Goal: Transaction & Acquisition: Subscribe to service/newsletter

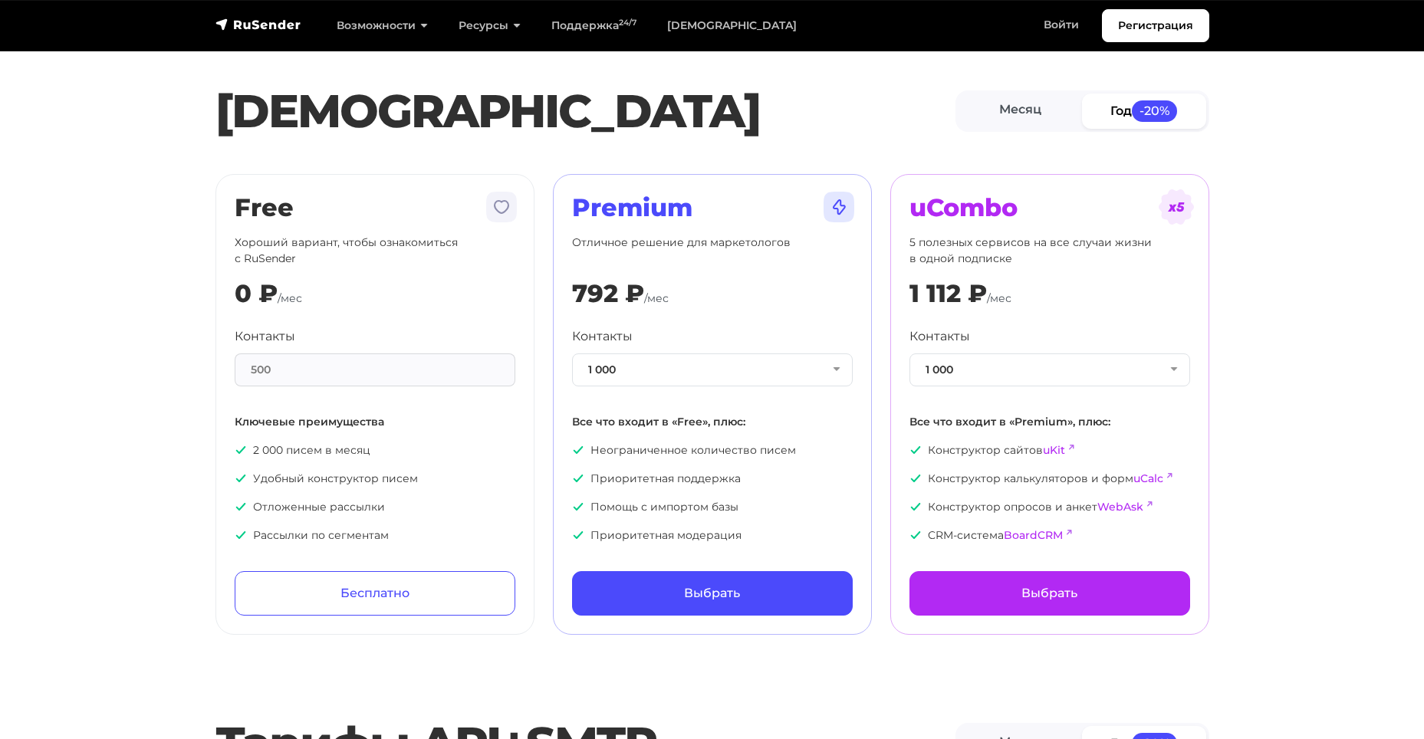
scroll to position [2607, 0]
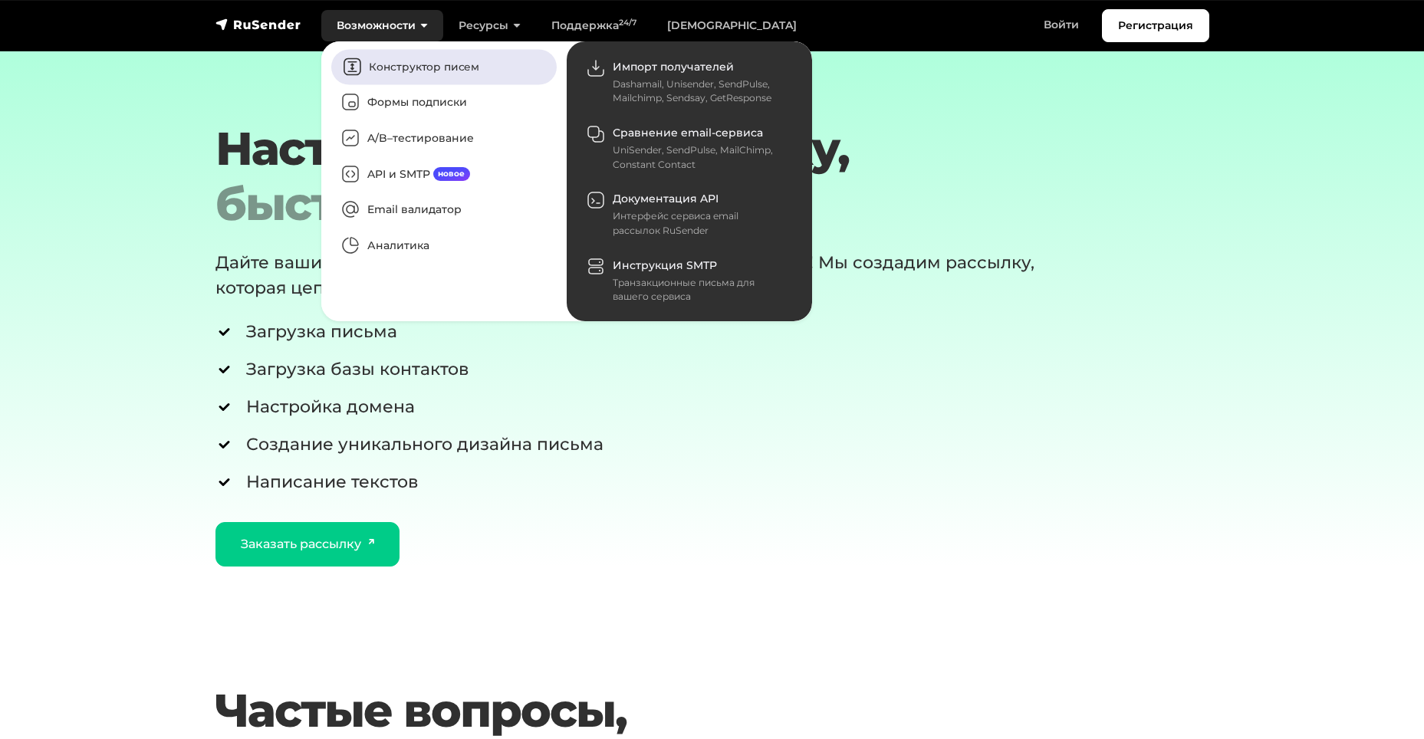
click at [380, 61] on link "Конструктор писем" at bounding box center [443, 66] width 225 height 35
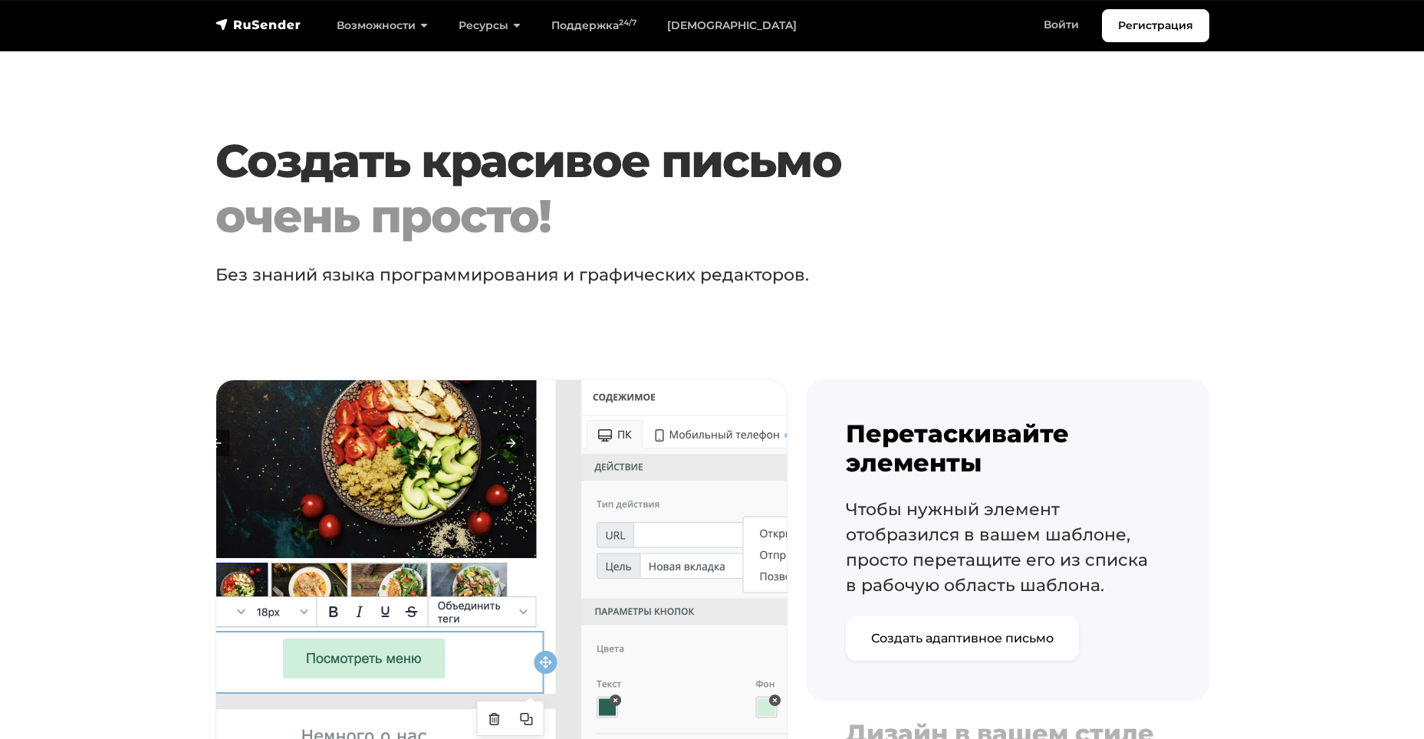
scroll to position [997, 0]
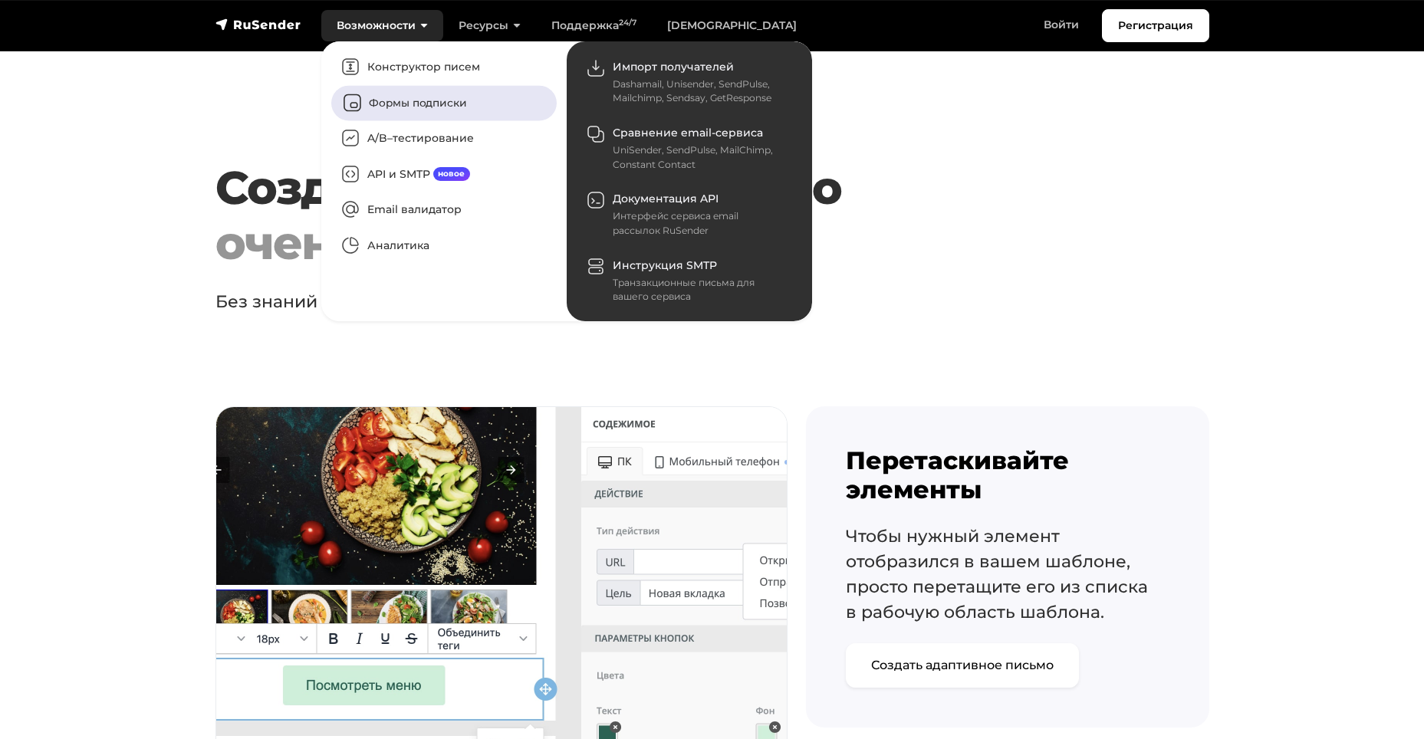
click at [382, 97] on link "Формы подписки" at bounding box center [443, 102] width 225 height 35
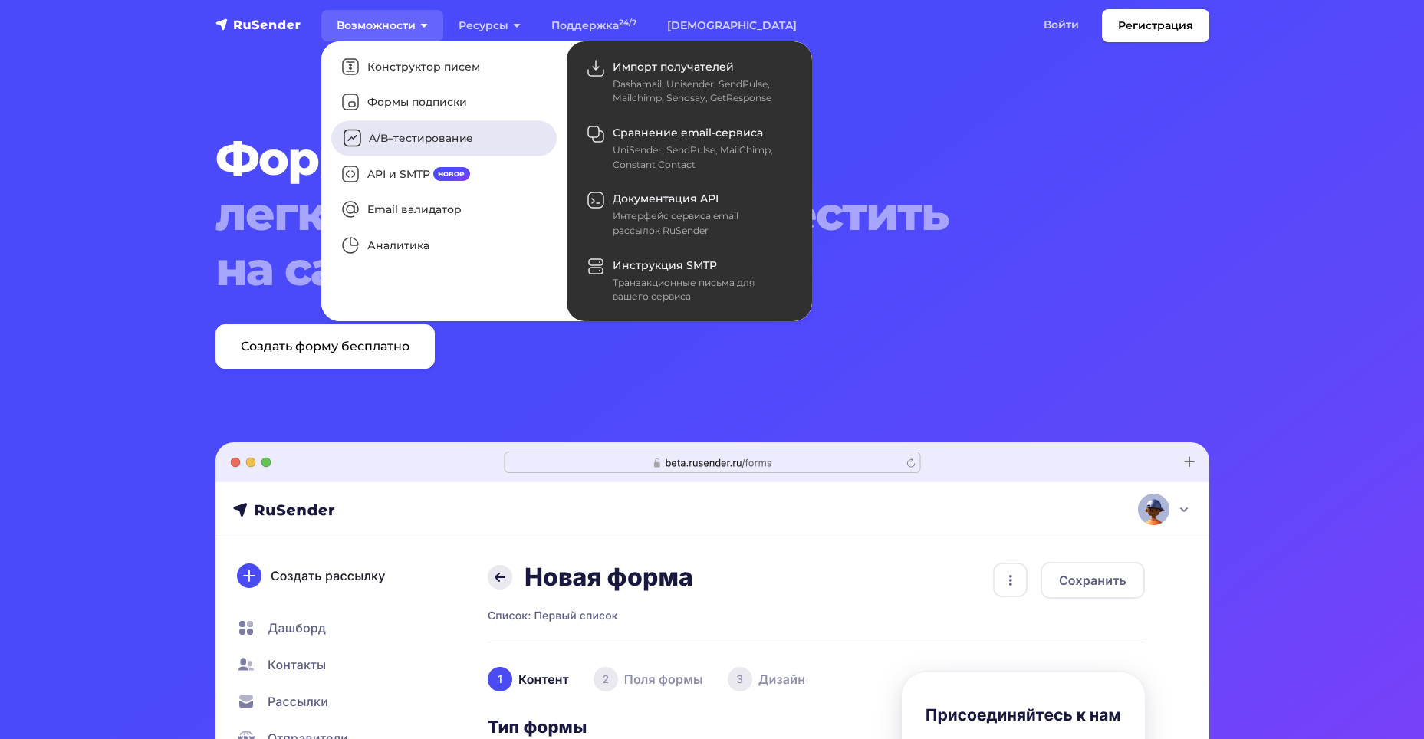
click at [384, 142] on link "A/B–тестирование" at bounding box center [443, 138] width 225 height 35
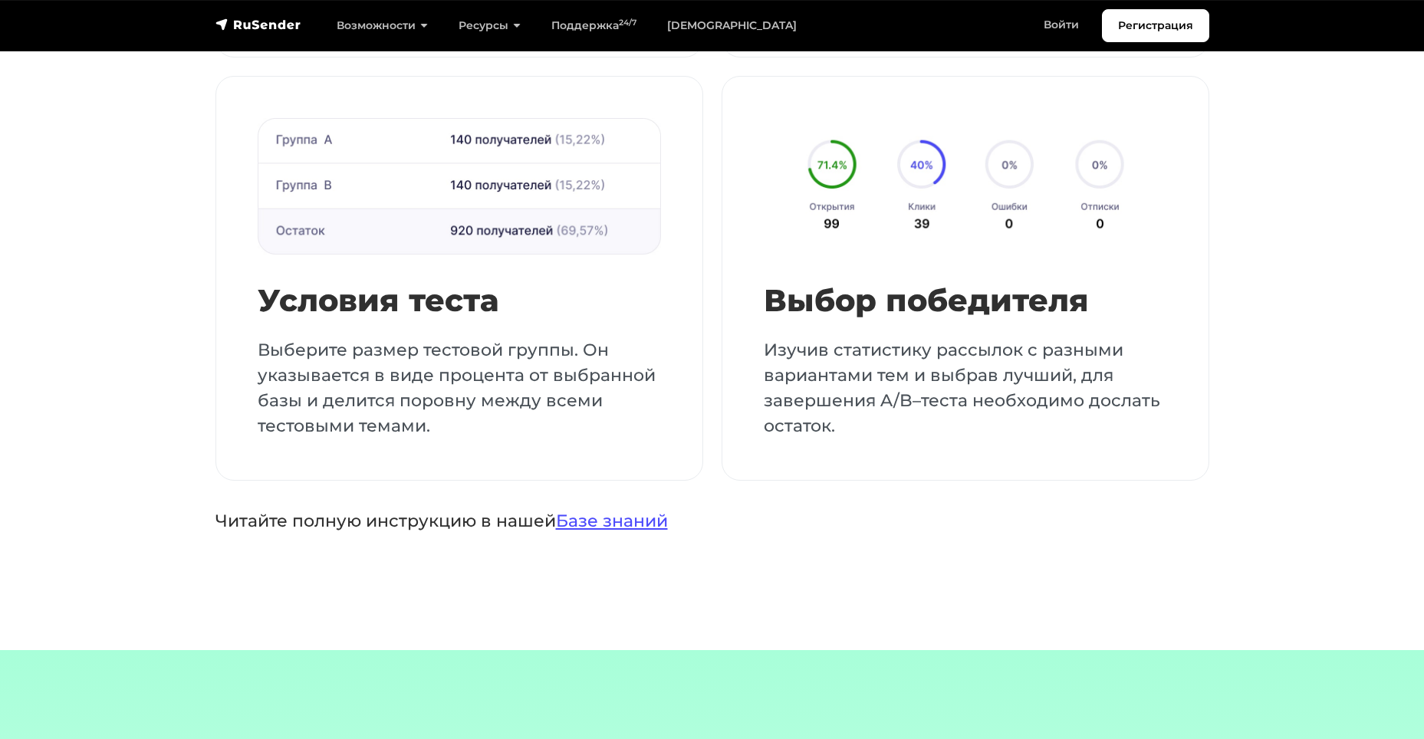
scroll to position [2454, 0]
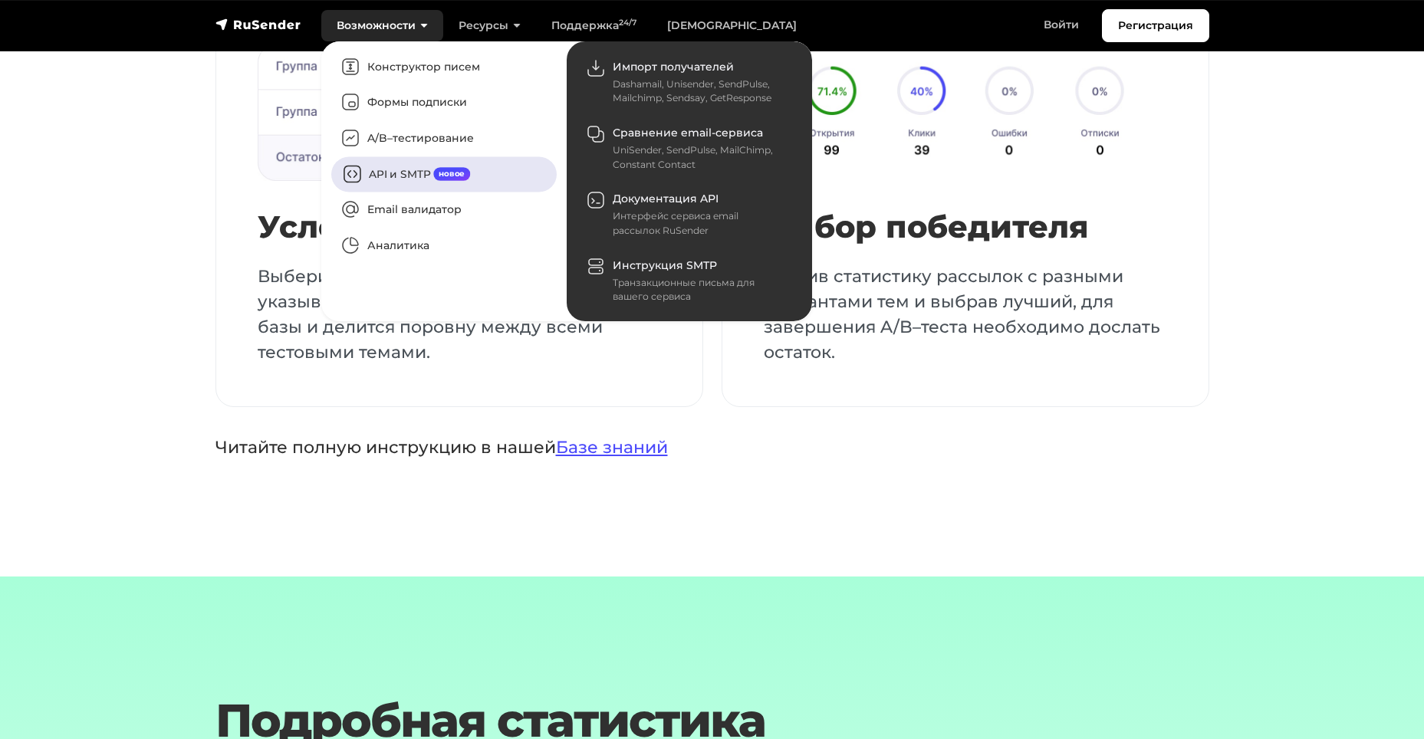
click at [379, 174] on link "API и SMTP новое" at bounding box center [443, 173] width 225 height 35
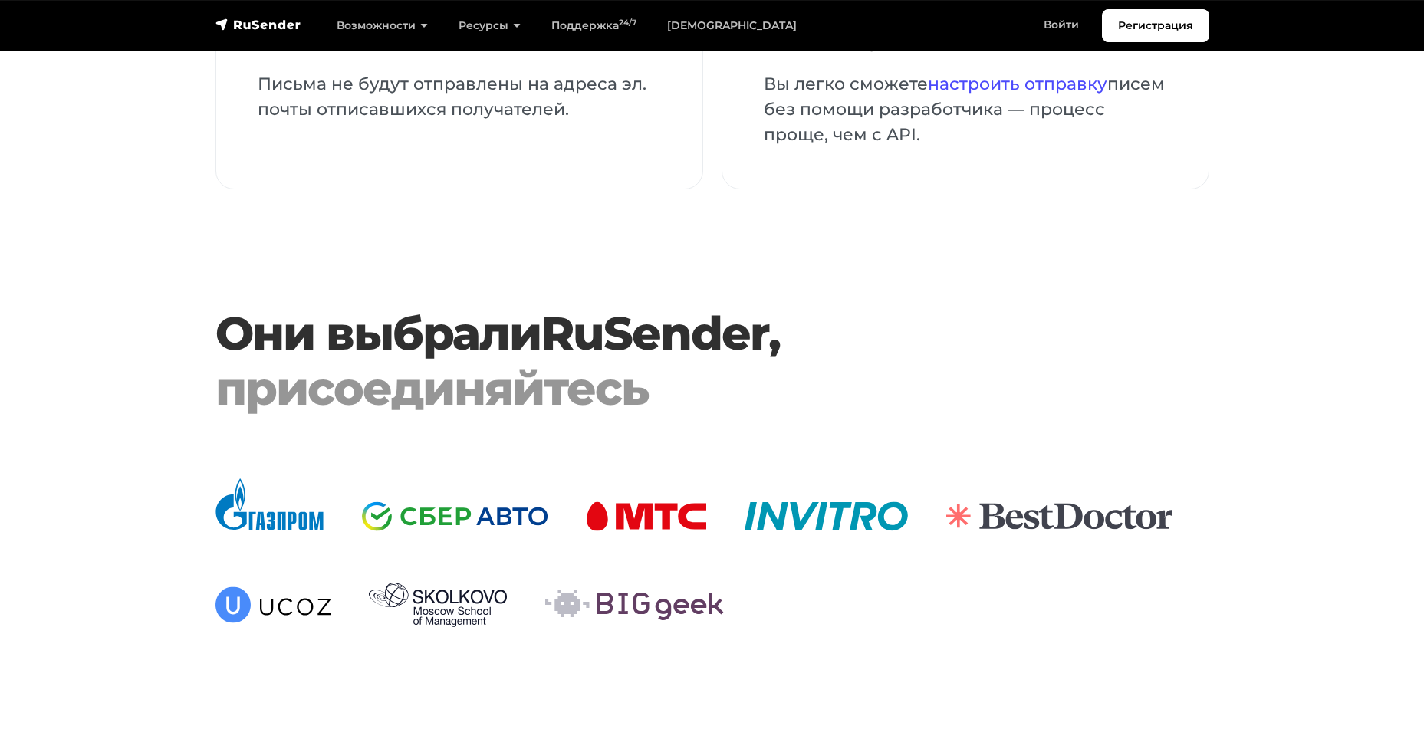
scroll to position [3374, 0]
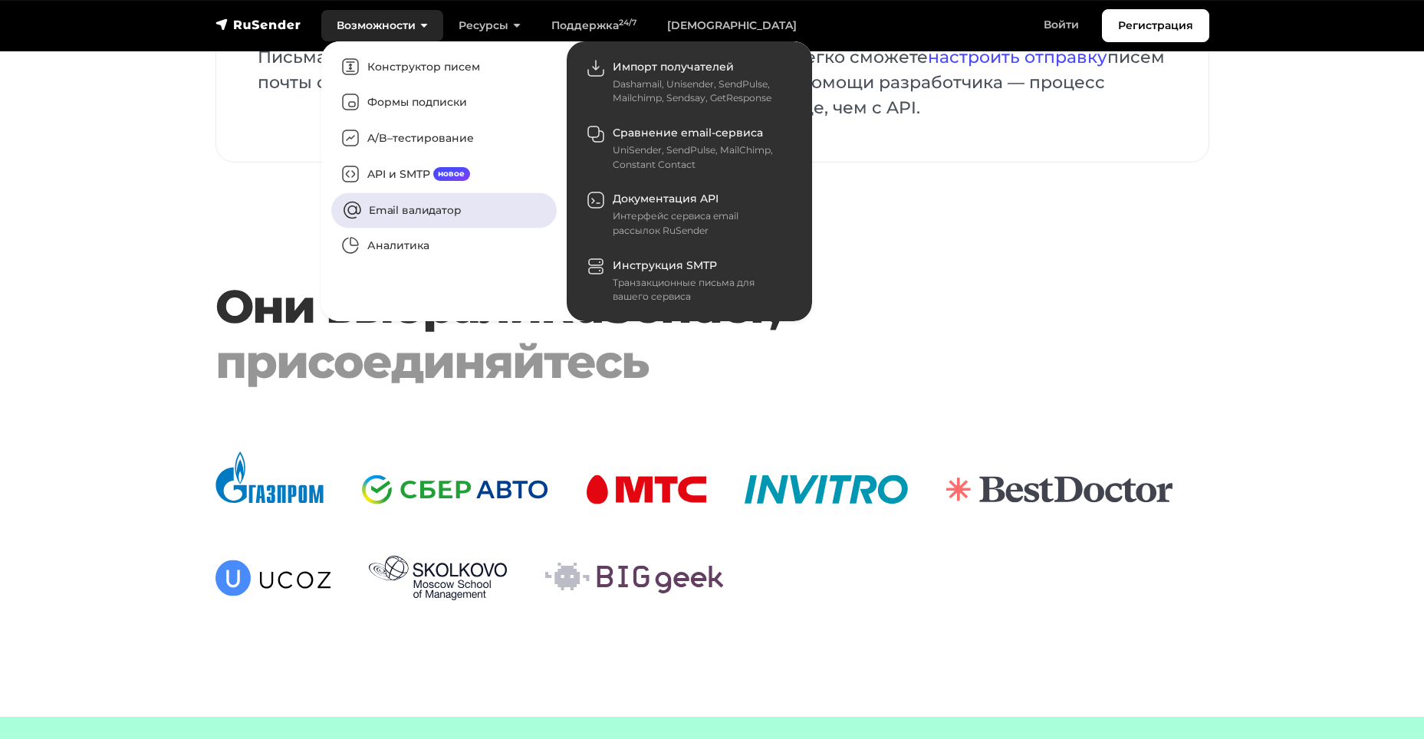
click at [400, 205] on link "Email валидатор" at bounding box center [443, 209] width 225 height 35
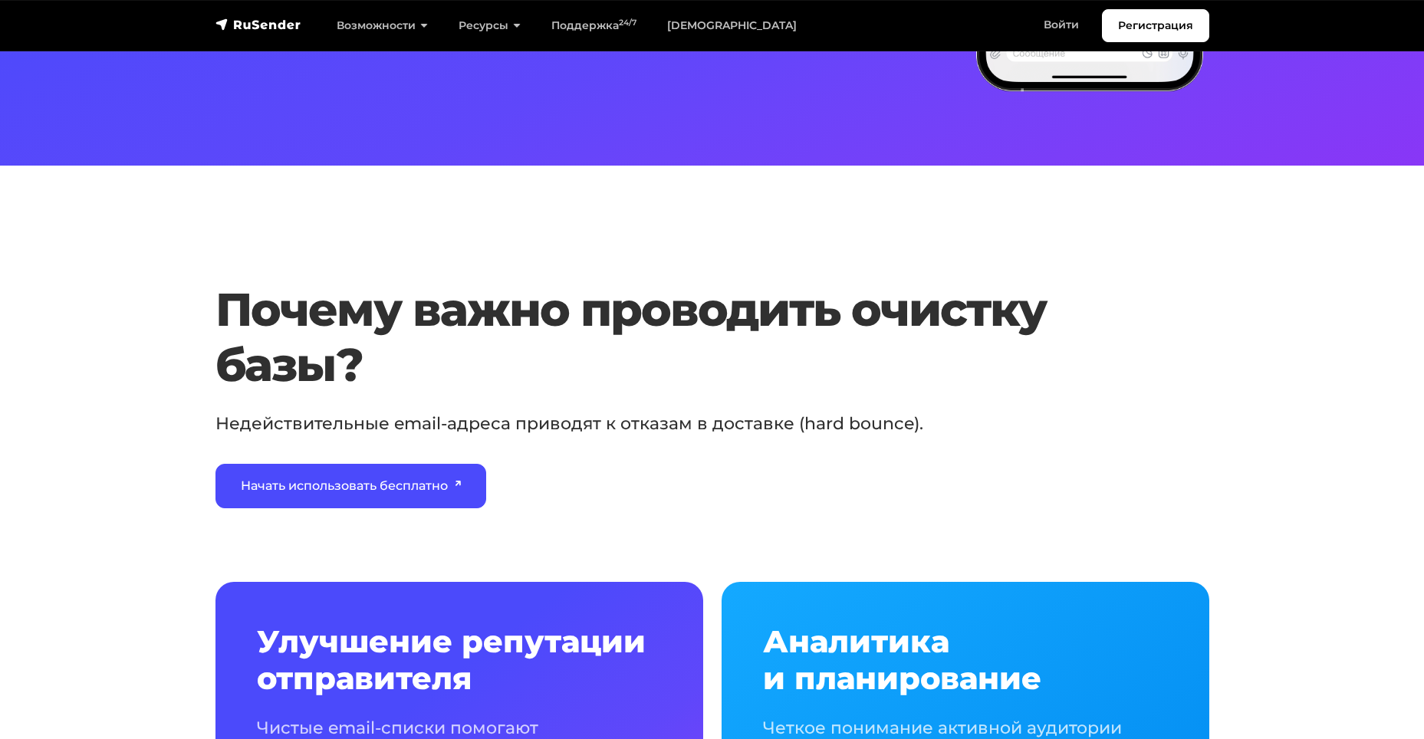
scroll to position [307, 0]
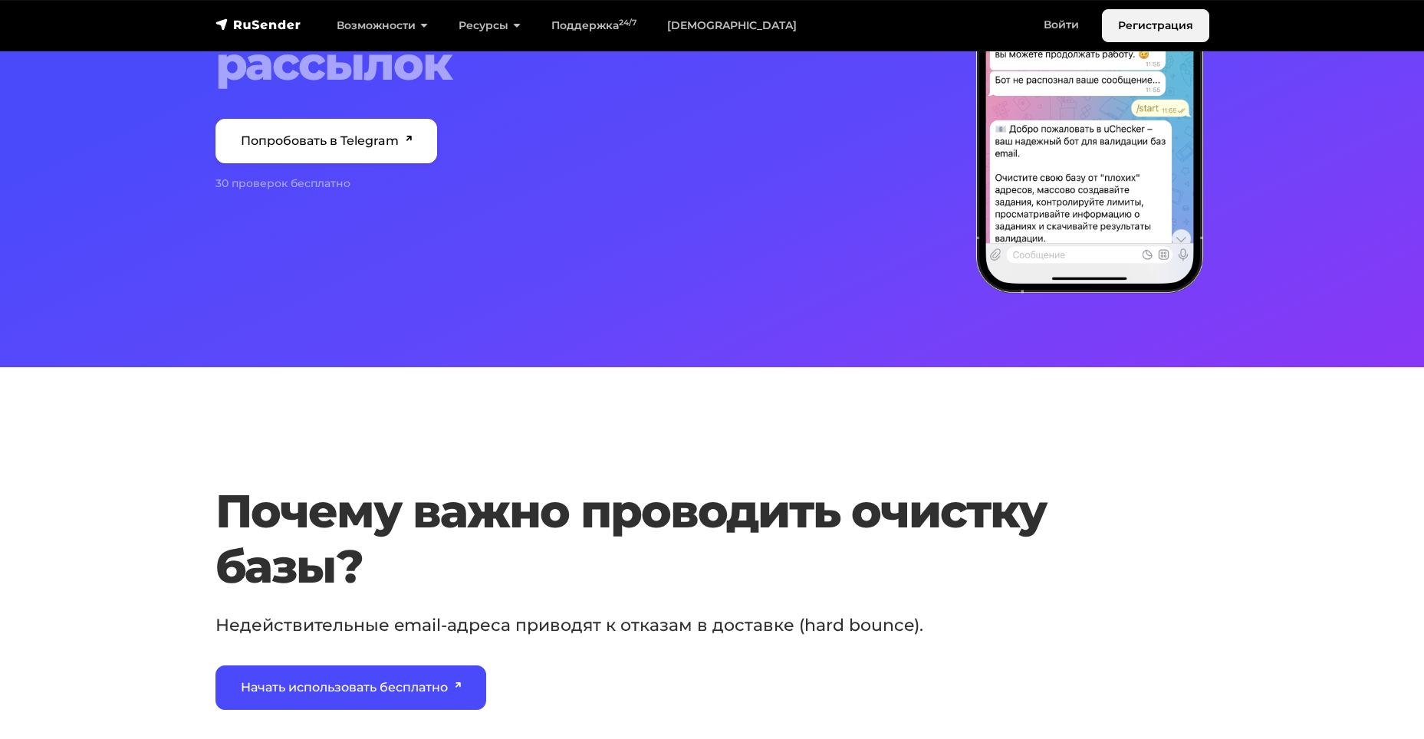
click at [1152, 17] on link "Регистрация" at bounding box center [1155, 25] width 107 height 33
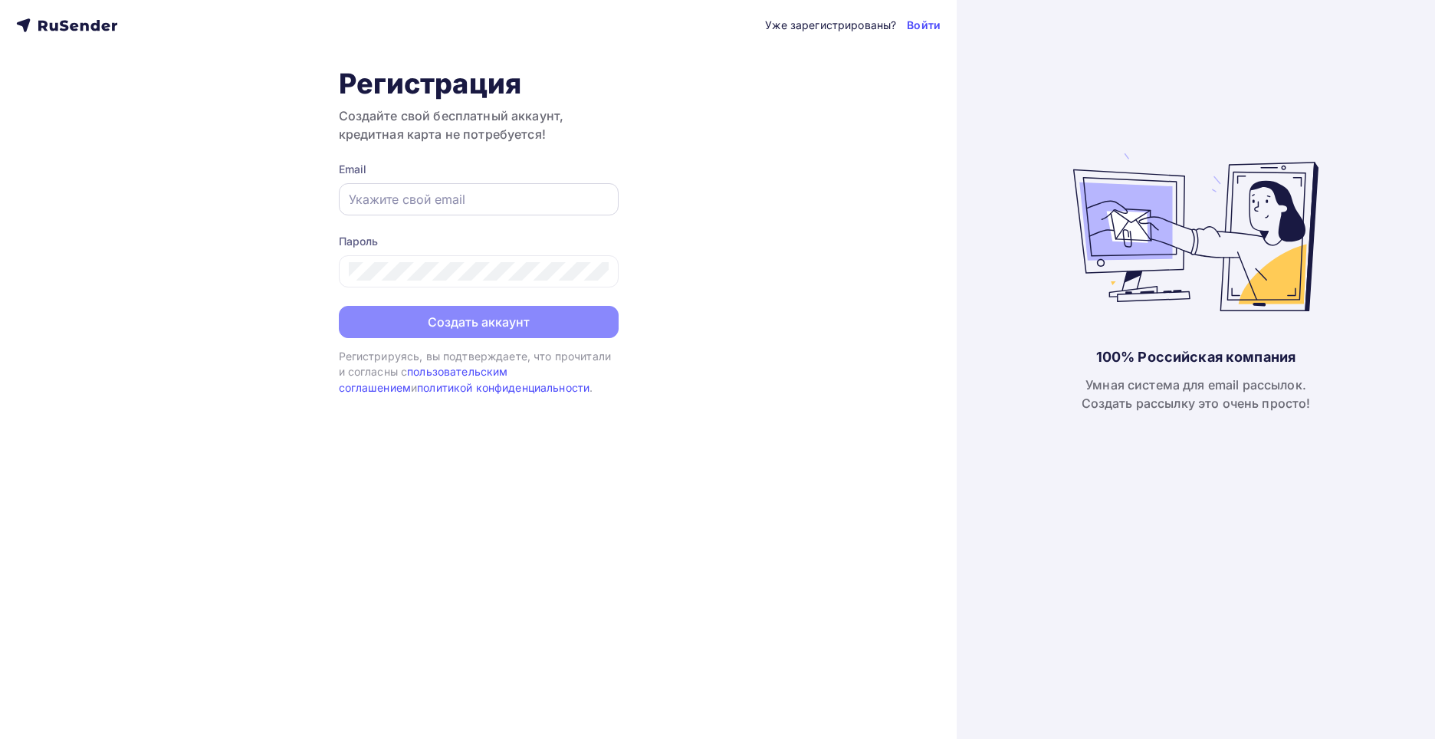
click at [423, 193] on input "text" at bounding box center [479, 199] width 260 height 18
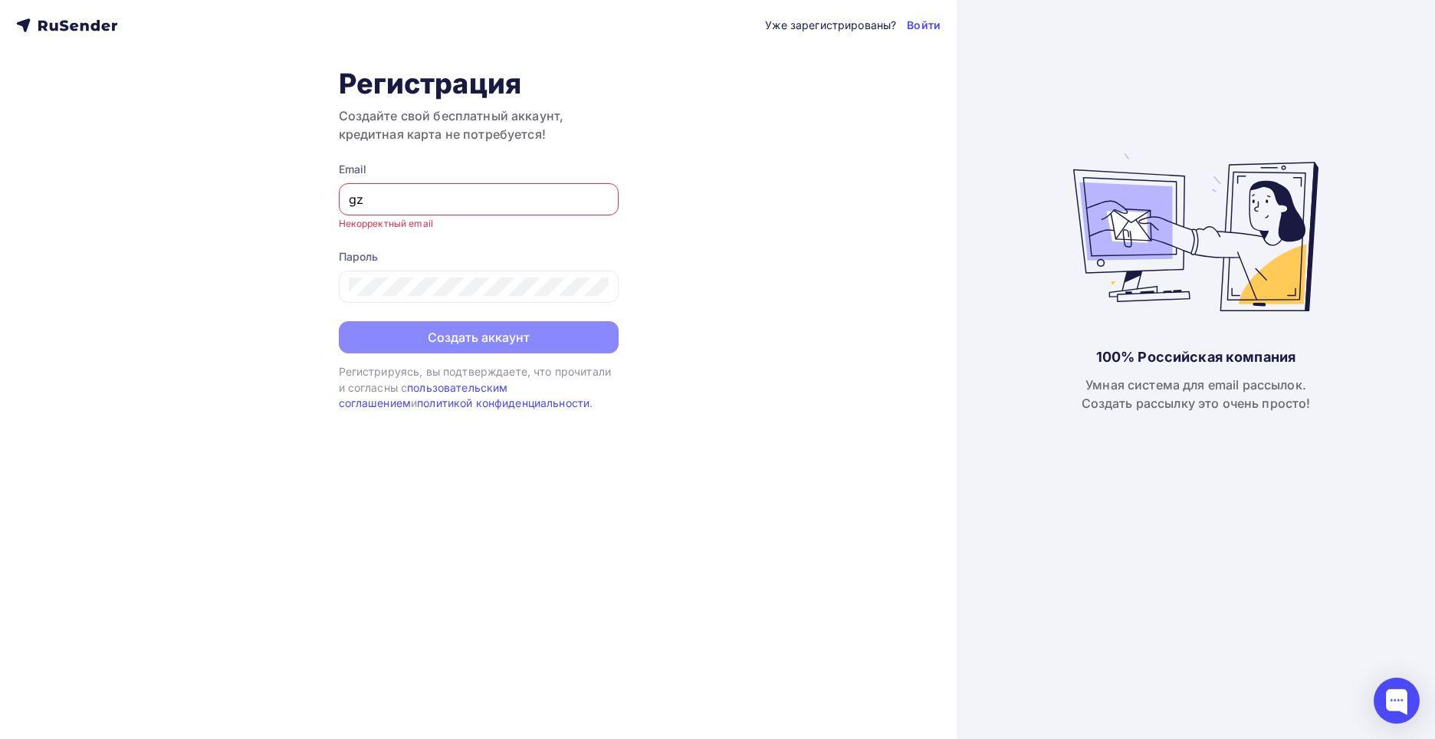
type input "[EMAIL_ADDRESS][DOMAIN_NAME]"
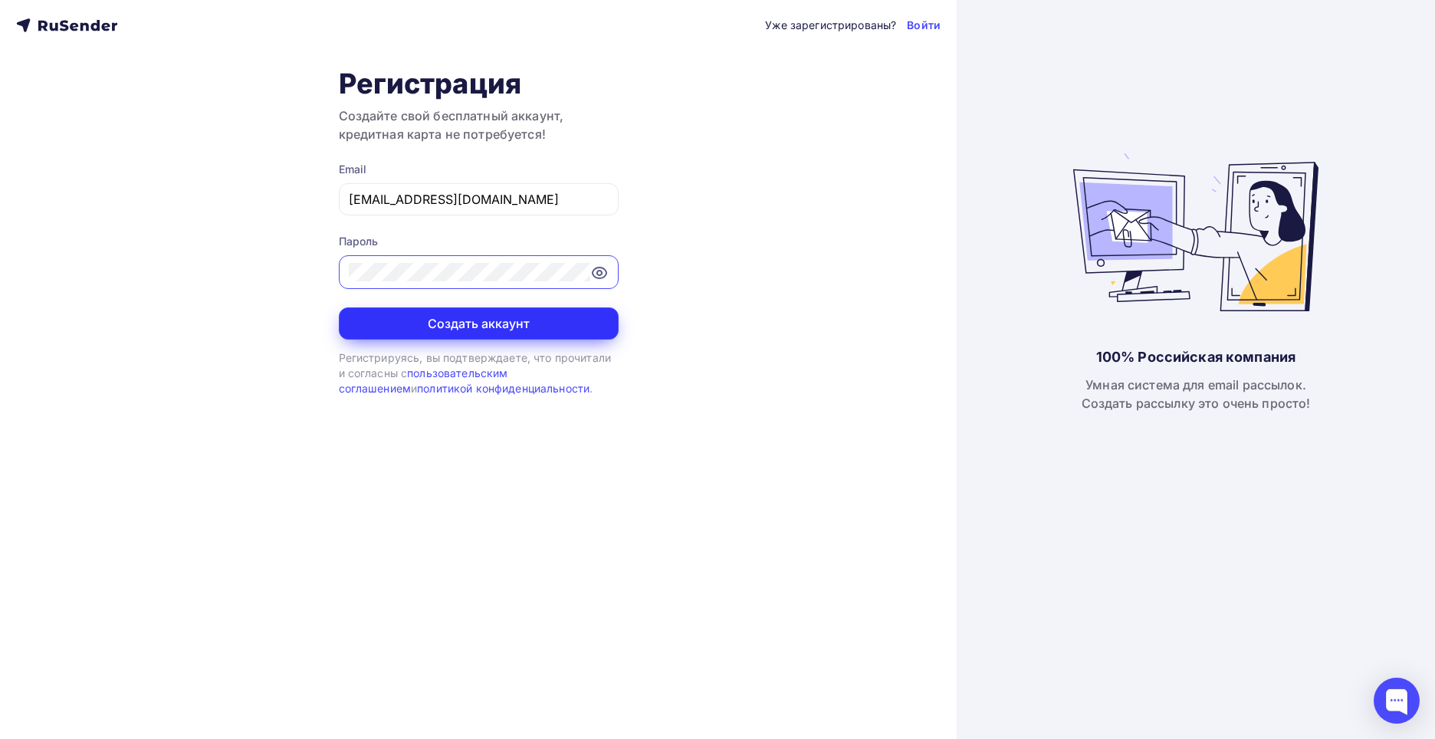
click at [429, 320] on button "Создать аккаунт" at bounding box center [479, 323] width 280 height 32
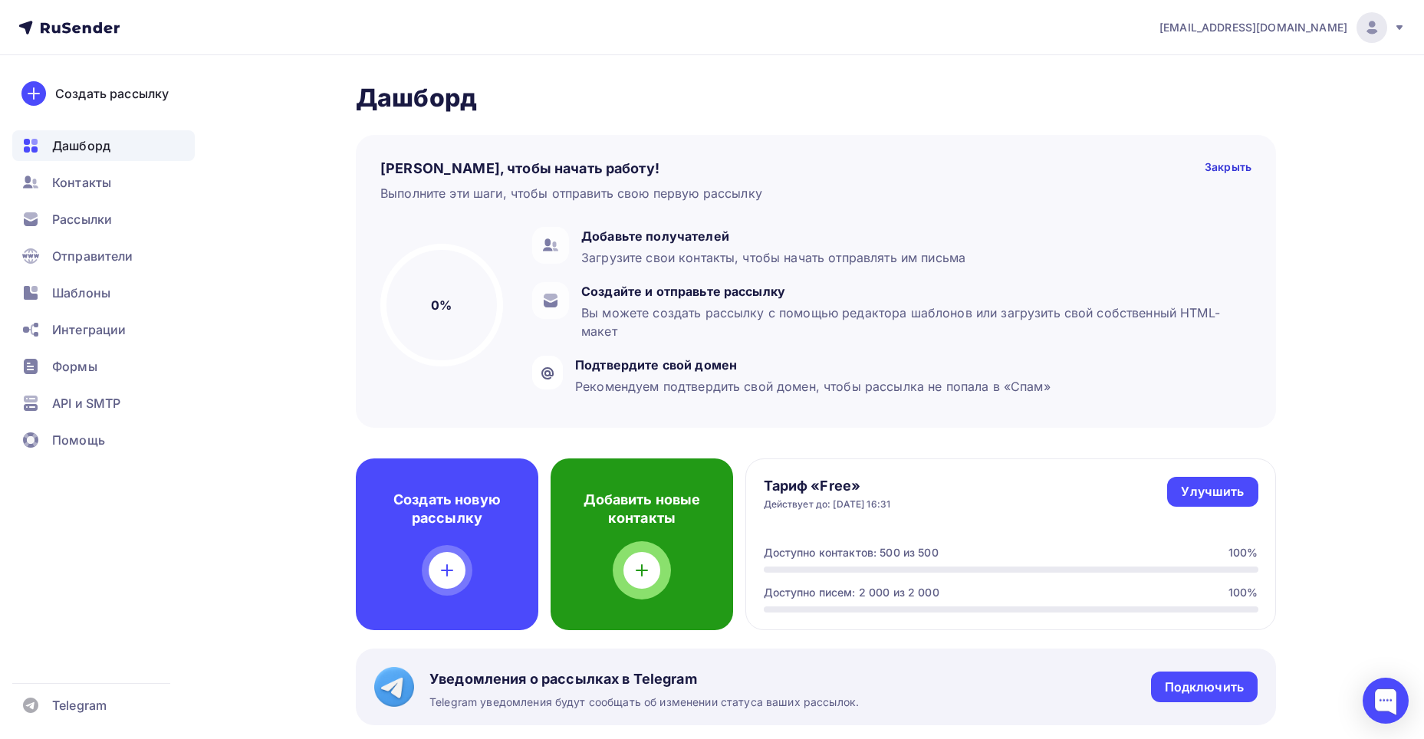
click at [644, 567] on icon at bounding box center [642, 570] width 18 height 18
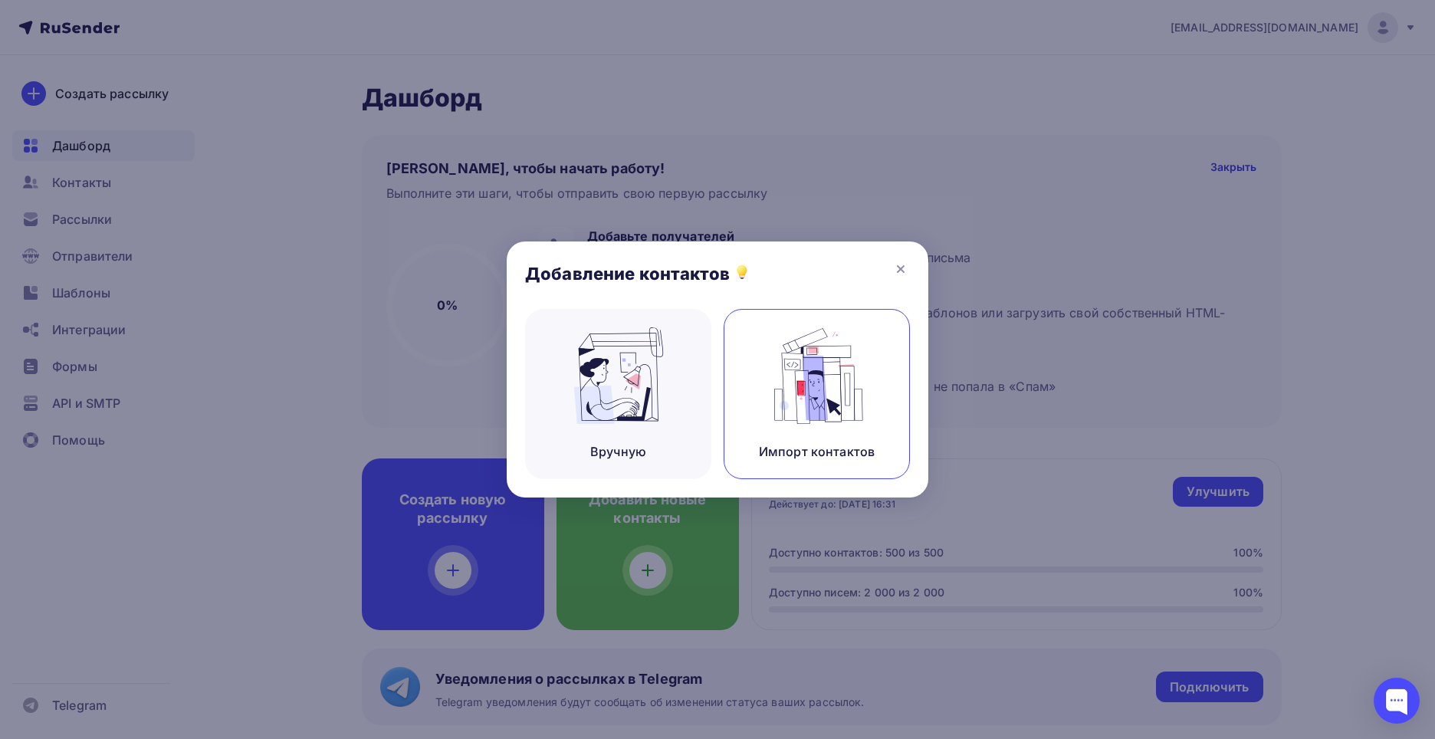
click at [770, 386] on img at bounding box center [817, 375] width 103 height 97
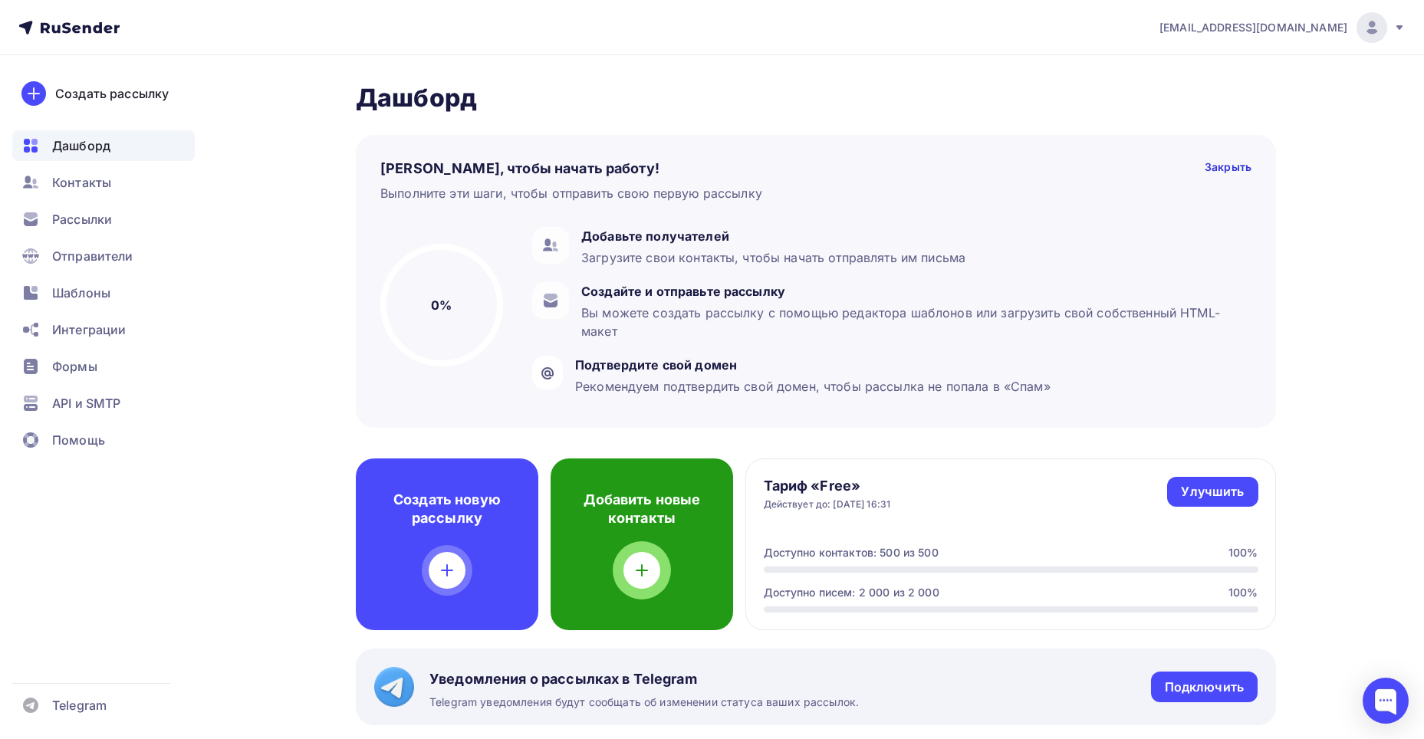
click at [646, 506] on h4 "Добавить новые контакты" at bounding box center [641, 509] width 133 height 37
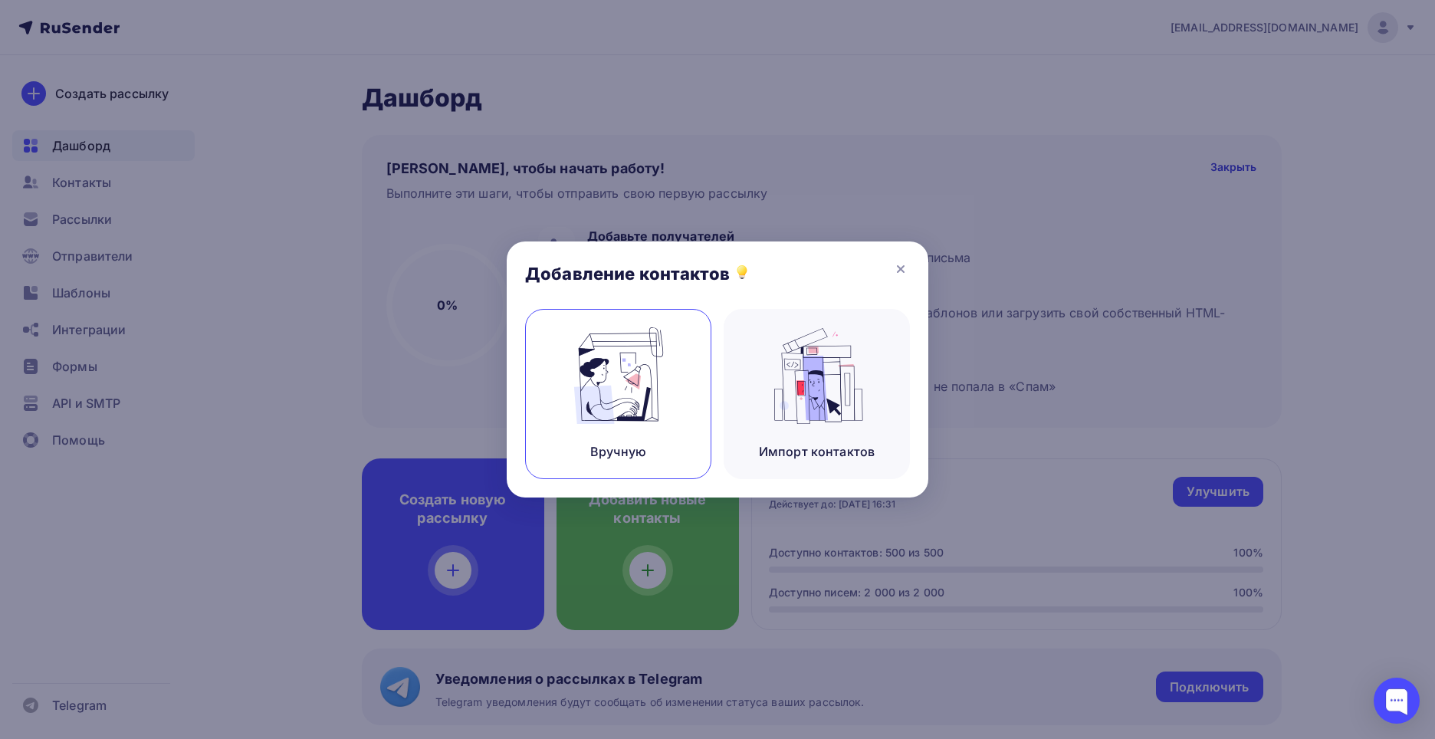
click at [616, 390] on img at bounding box center [618, 375] width 103 height 97
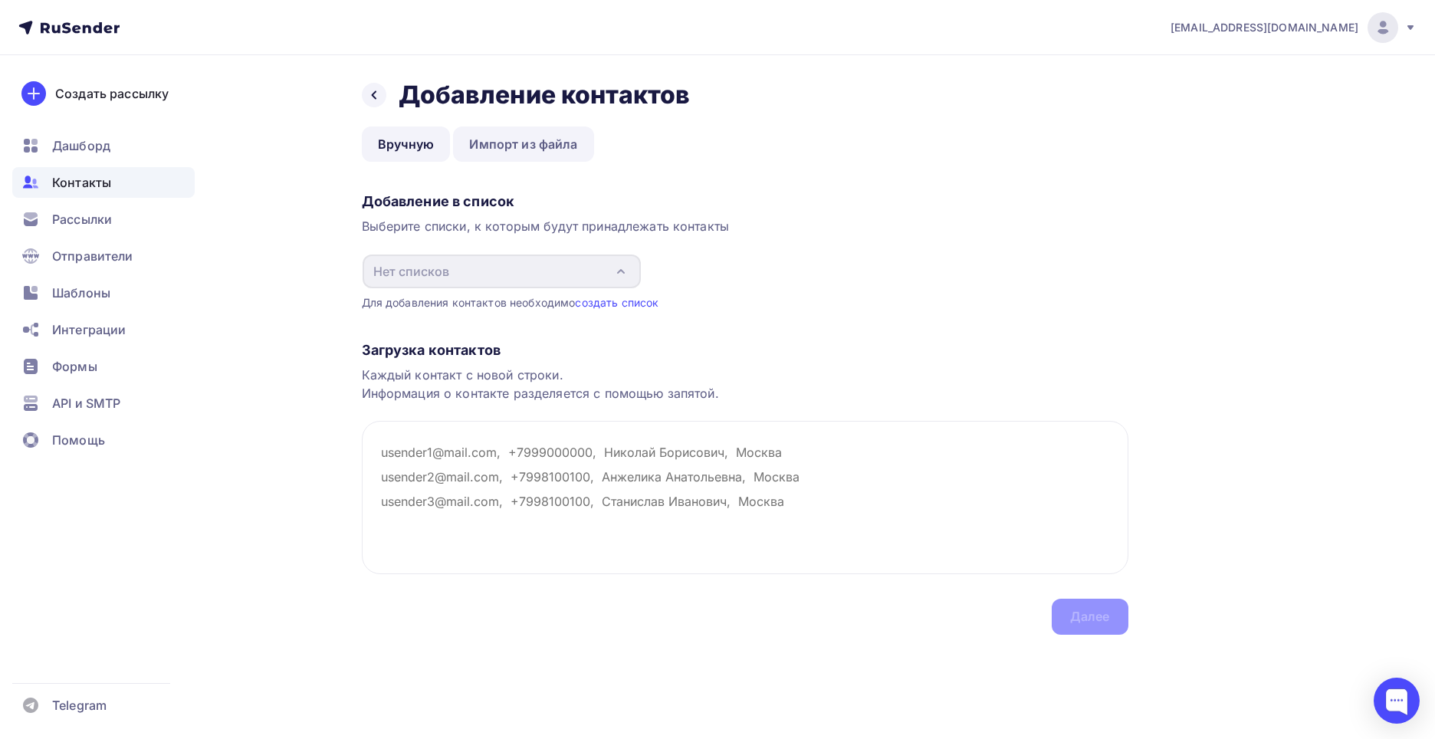
click at [548, 134] on link "Импорт из файла" at bounding box center [523, 144] width 140 height 35
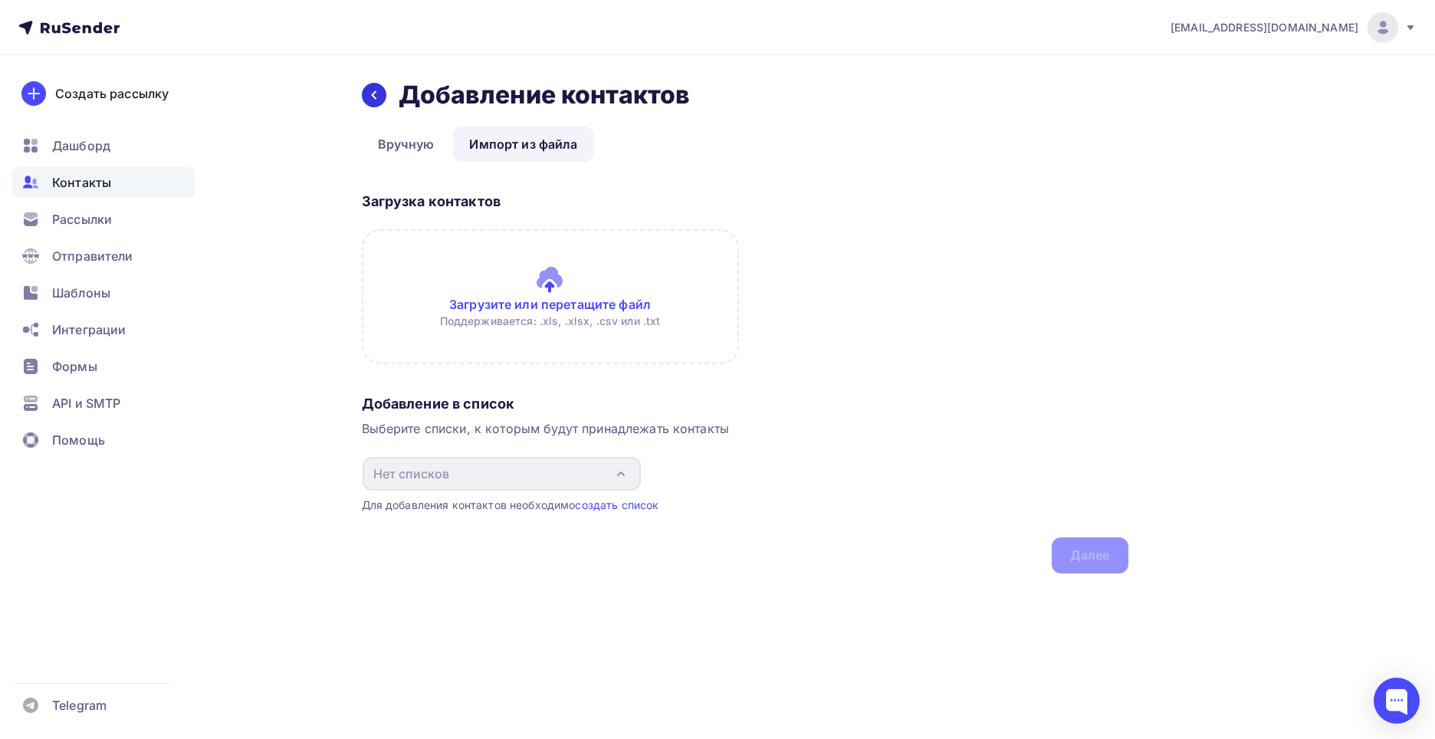
click at [384, 91] on div at bounding box center [374, 95] width 25 height 25
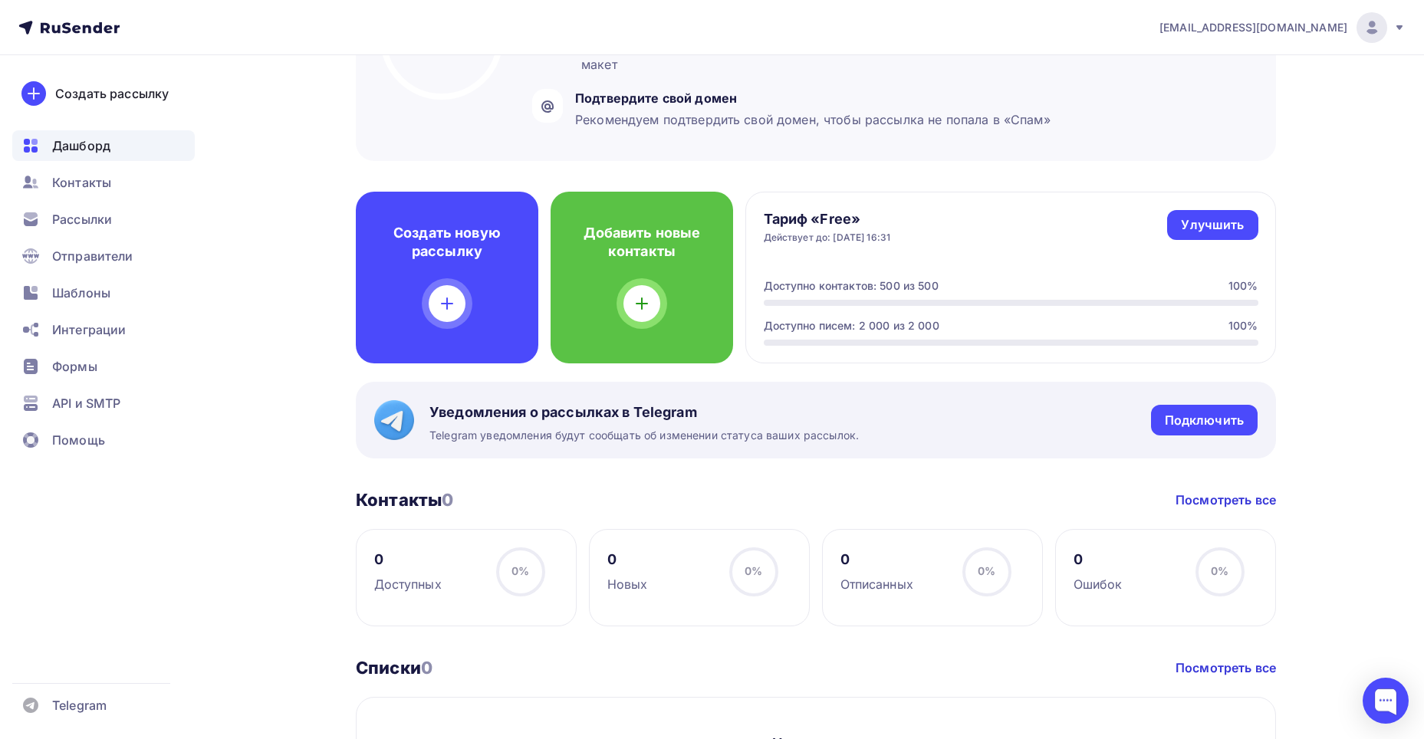
scroll to position [307, 0]
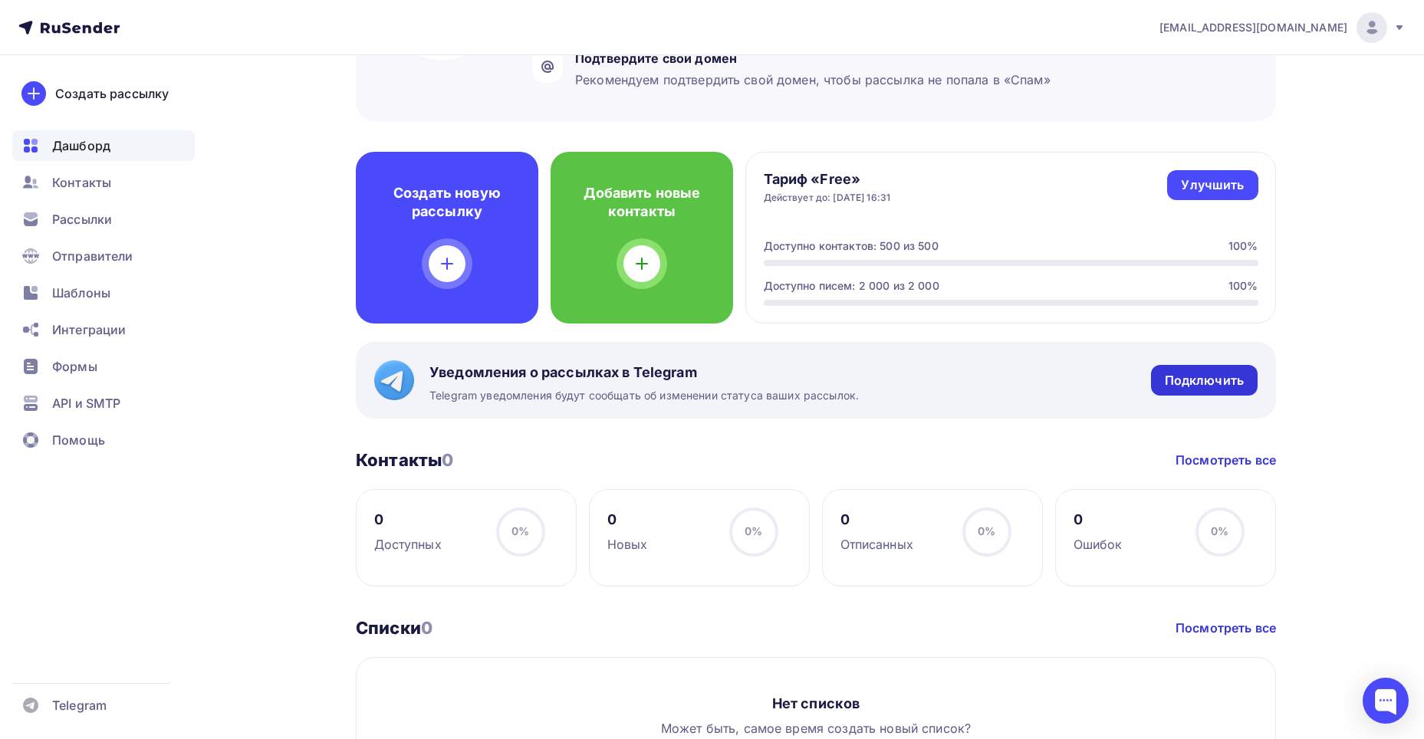
click at [1213, 380] on div "Подключить" at bounding box center [1204, 381] width 79 height 18
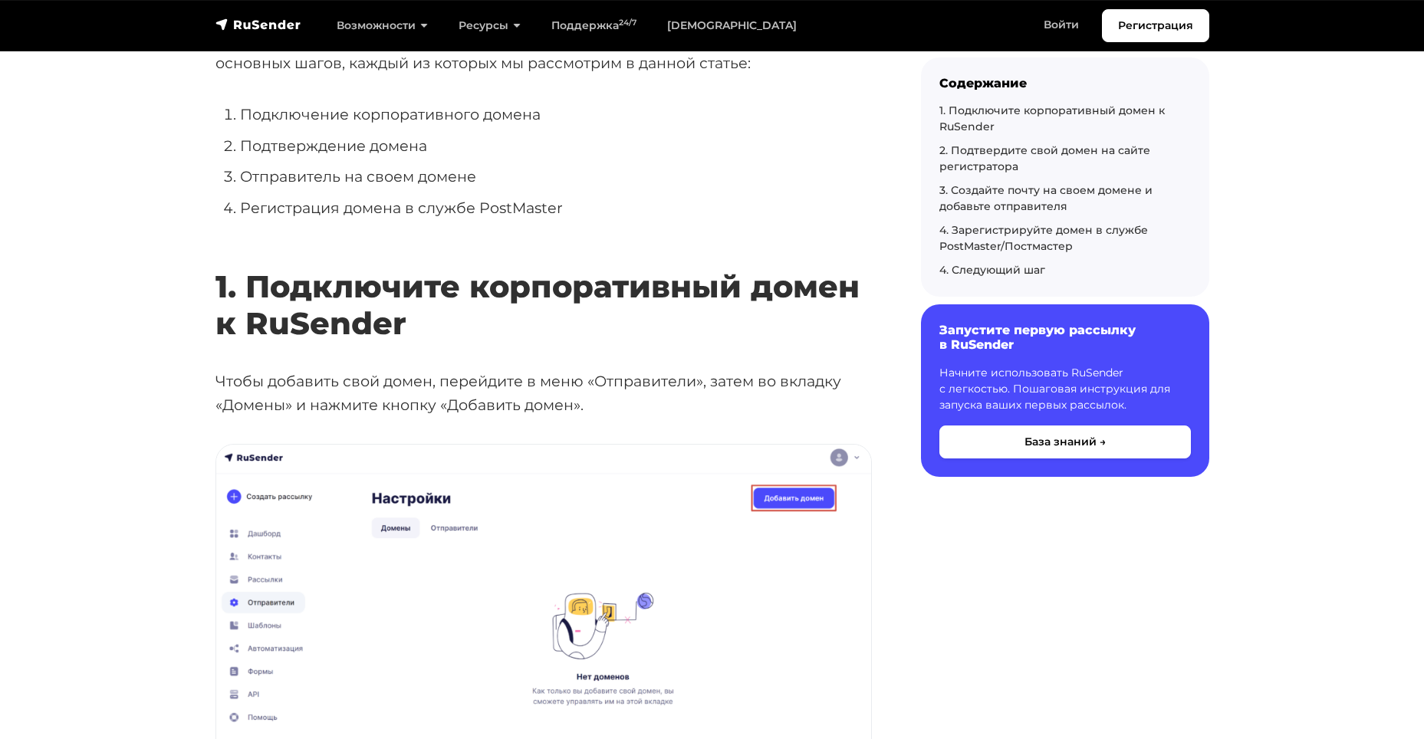
scroll to position [383, 0]
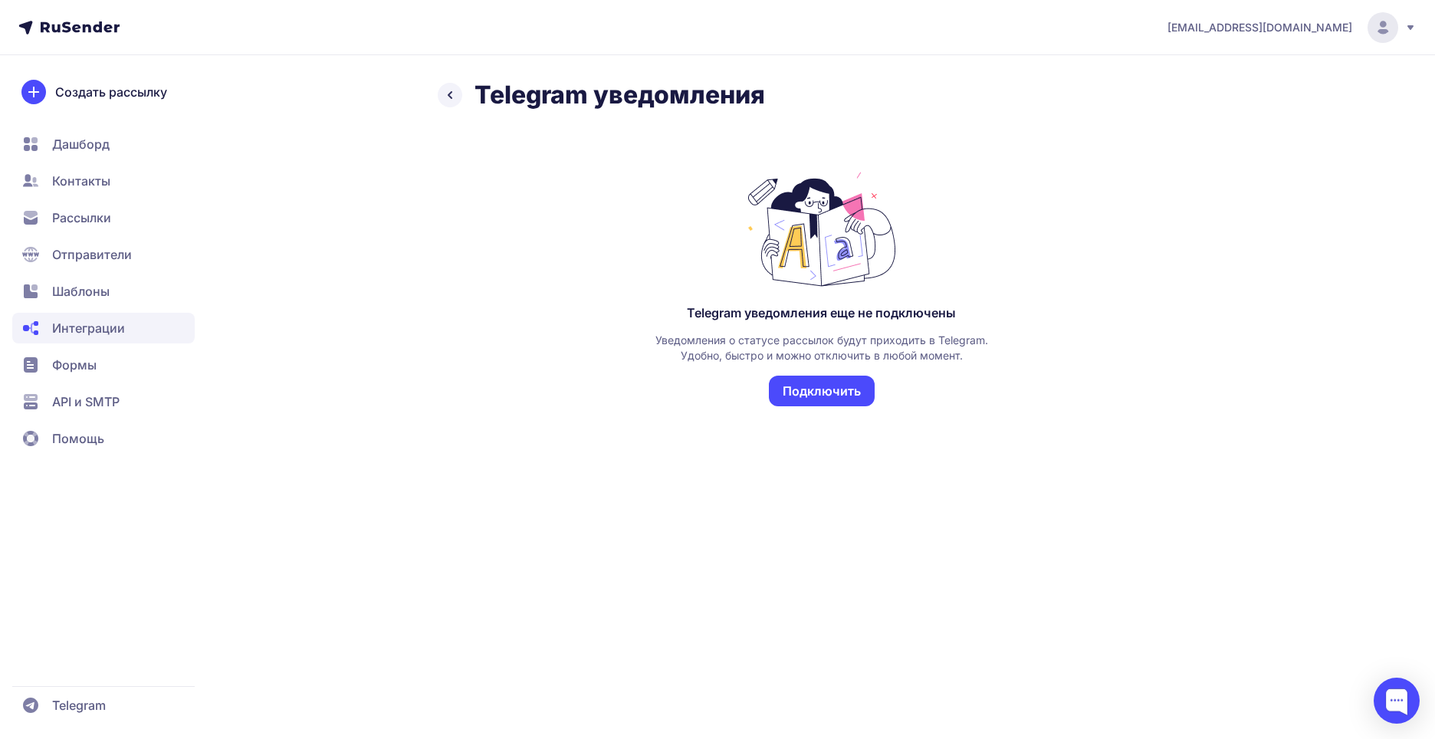
click at [856, 395] on button "Подключить" at bounding box center [822, 391] width 106 height 31
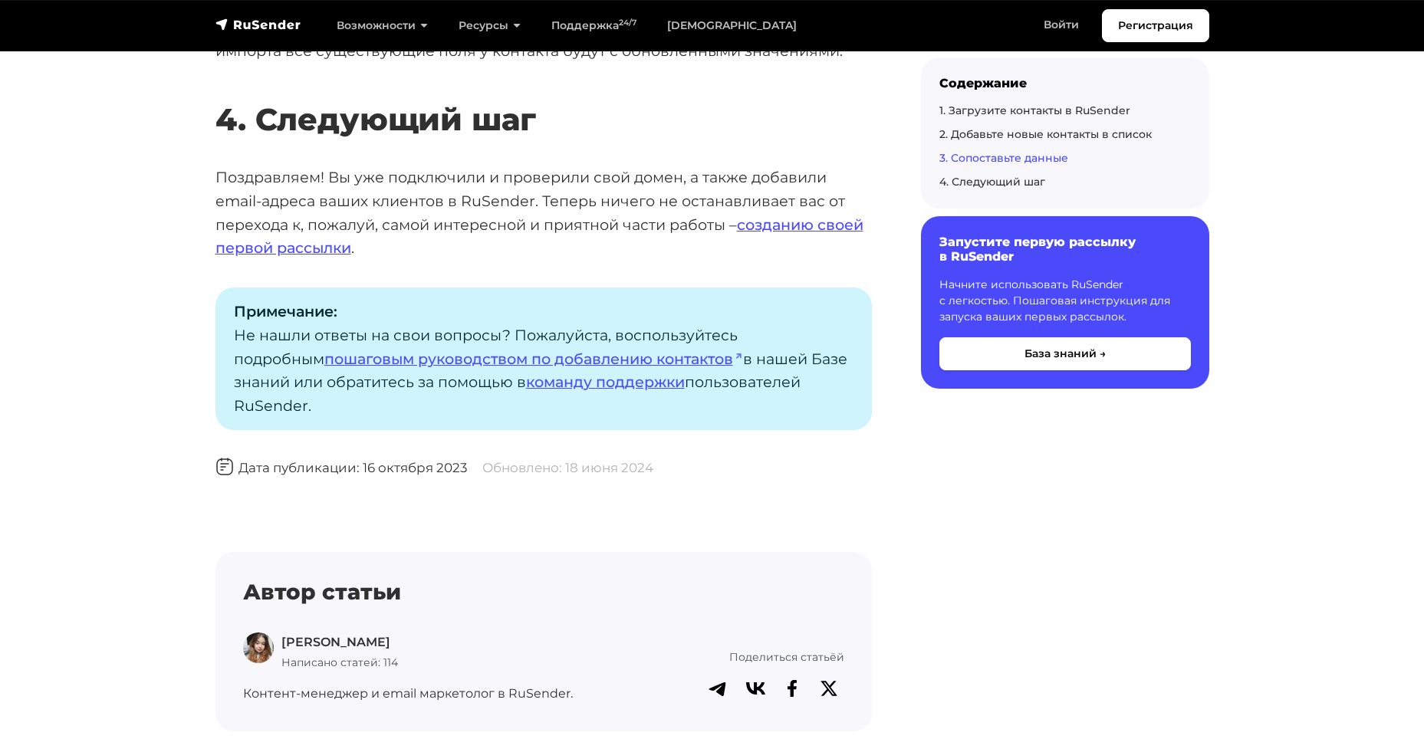
scroll to position [3757, 0]
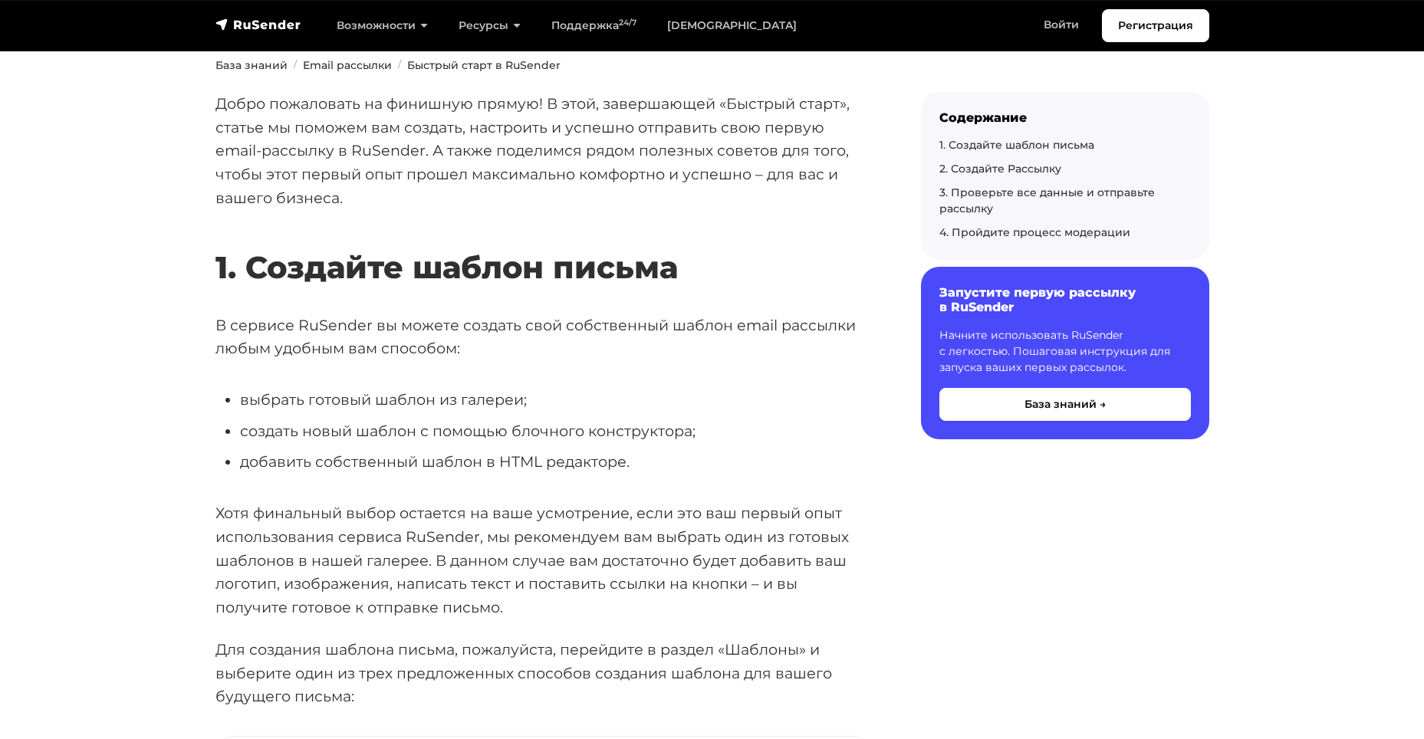
scroll to position [230, 0]
